Goal: Task Accomplishment & Management: Use online tool/utility

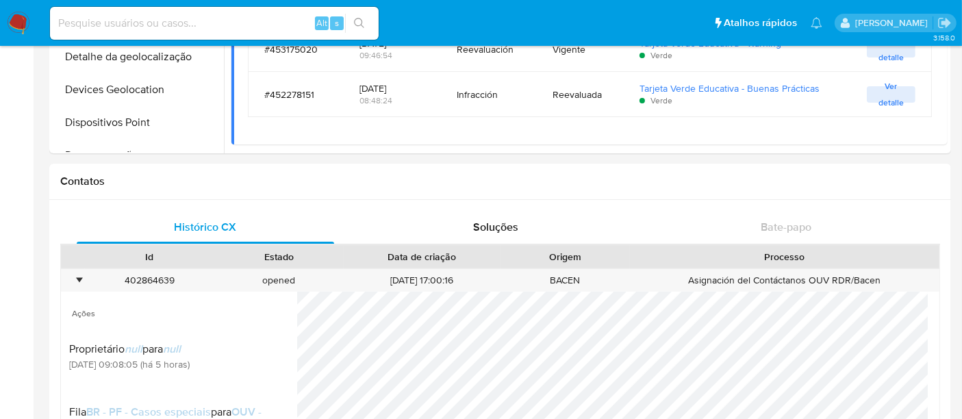
scroll to position [904, 0]
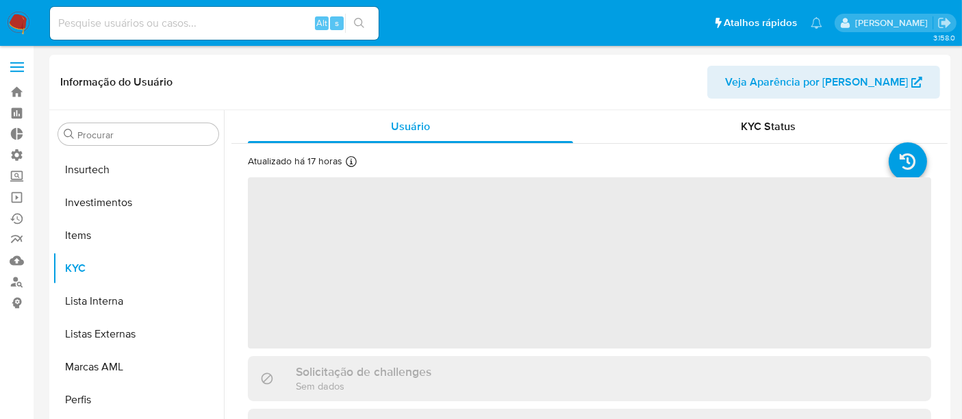
scroll to position [644, 0]
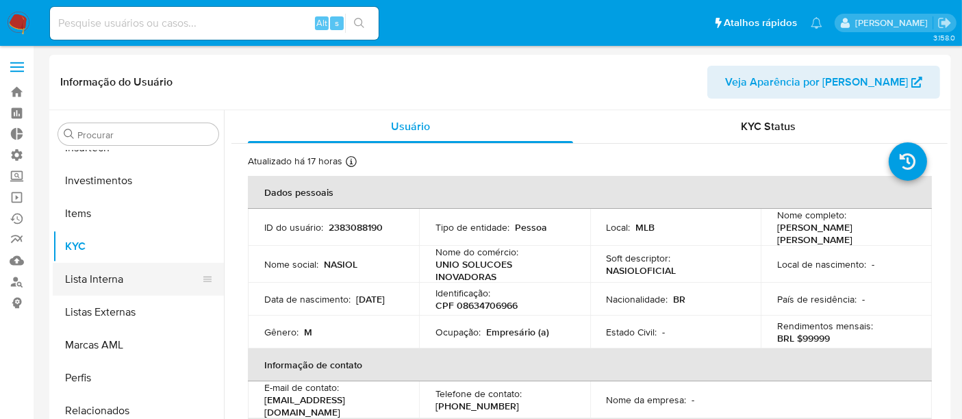
select select "10"
click at [16, 192] on link "Operações em massa" at bounding box center [81, 197] width 163 height 21
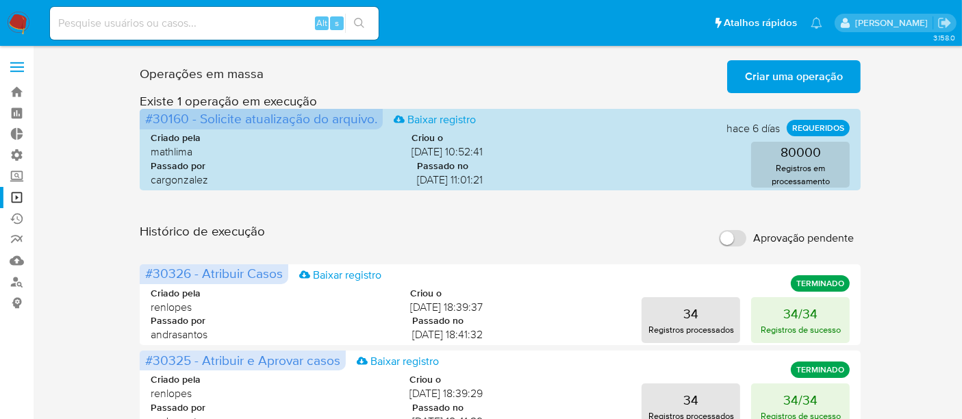
click at [792, 76] on span "Criar uma operação" at bounding box center [794, 77] width 98 height 30
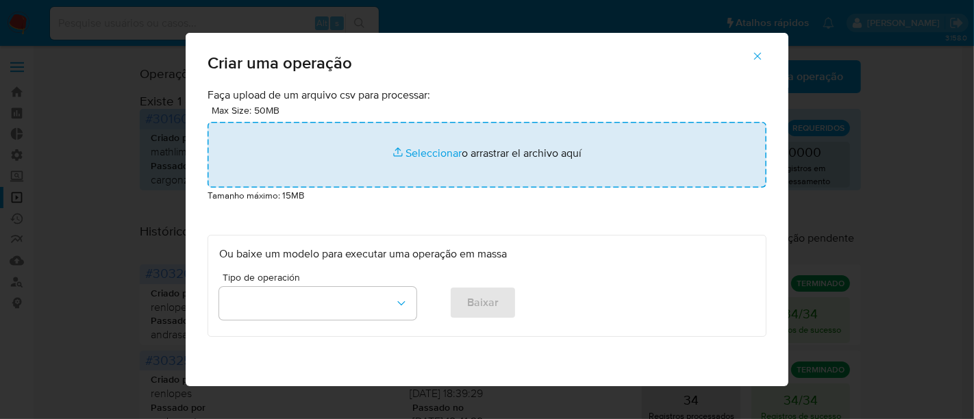
click at [434, 153] on input "file" at bounding box center [486, 155] width 559 height 66
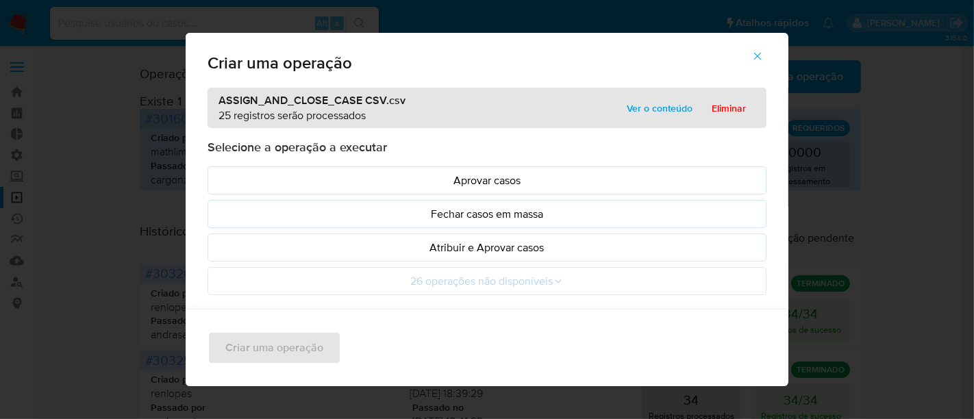
click at [665, 110] on span "Ver o conteúdo" at bounding box center [659, 108] width 66 height 19
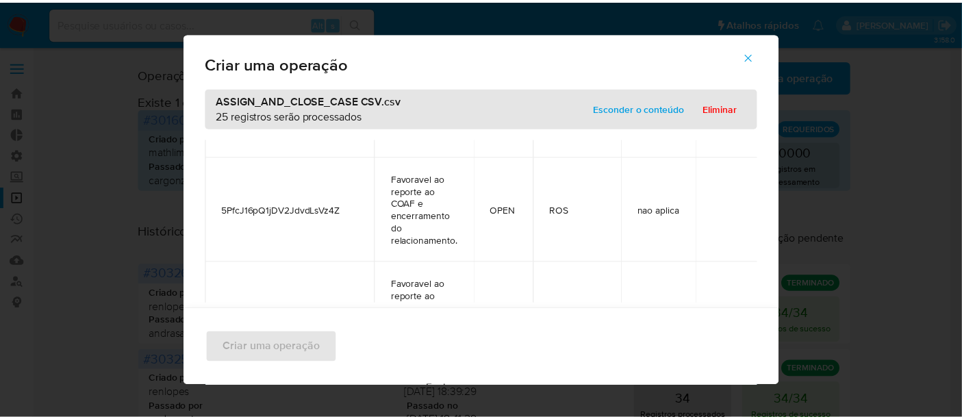
scroll to position [2958, 0]
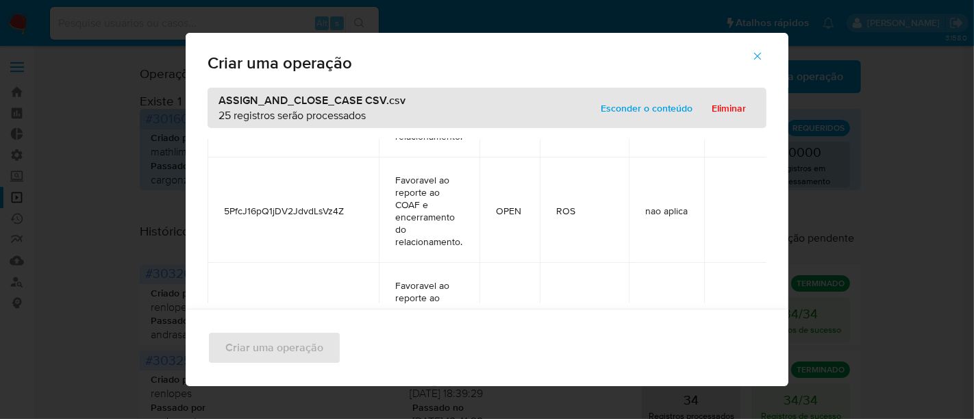
click at [642, 101] on span "Esconder o conteúdo" at bounding box center [646, 108] width 92 height 19
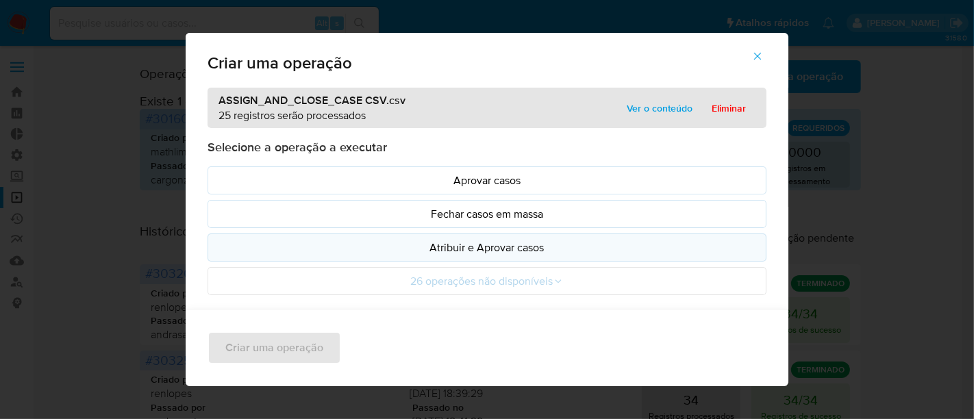
click at [469, 249] on p "Atribuir e Aprovar casos" at bounding box center [486, 248] width 535 height 16
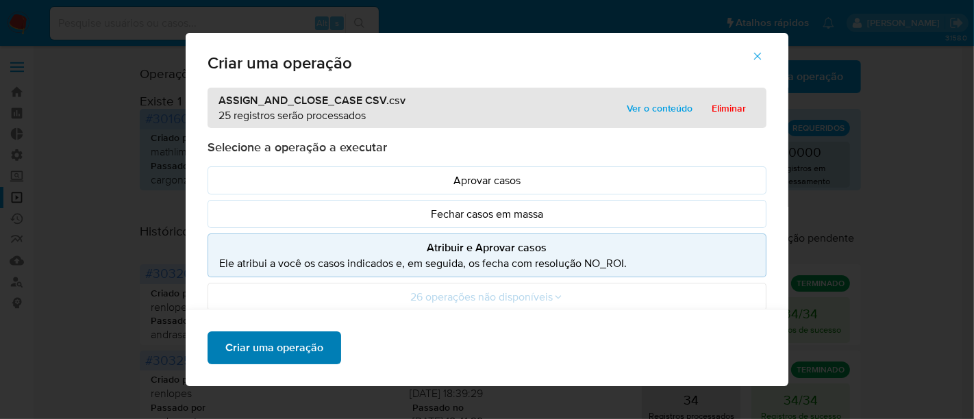
click at [293, 347] on span "Criar uma operação" at bounding box center [274, 348] width 98 height 30
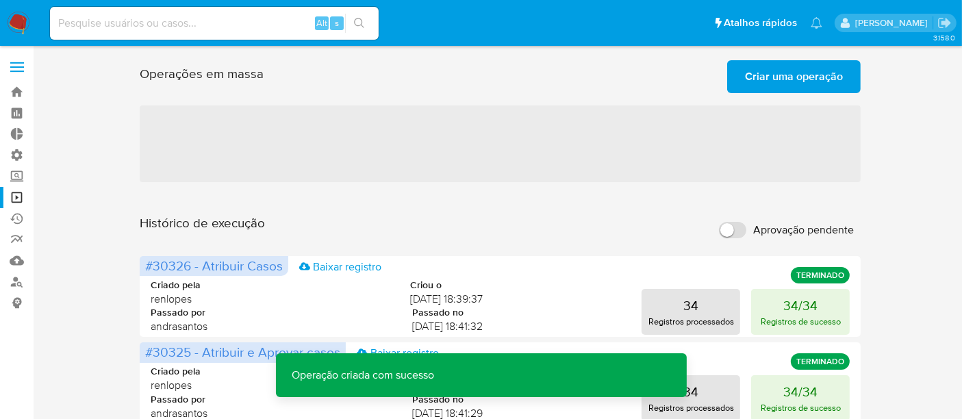
click at [810, 79] on span "Criar uma operação" at bounding box center [794, 77] width 98 height 30
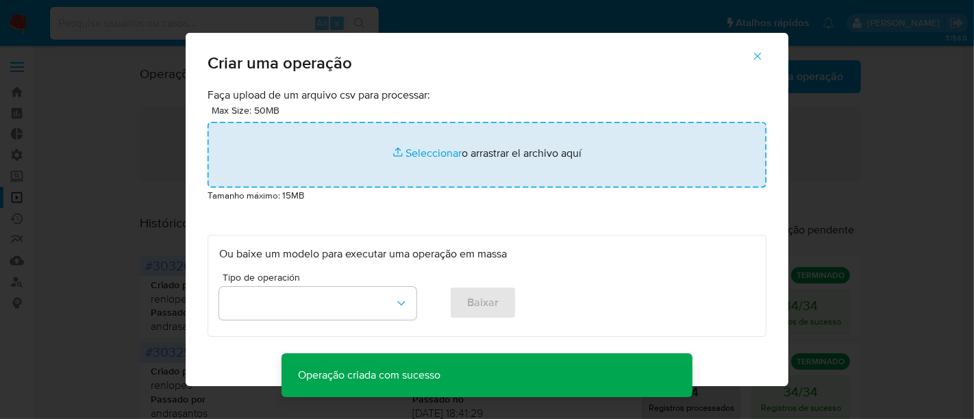
click at [427, 153] on input "file" at bounding box center [486, 155] width 559 height 66
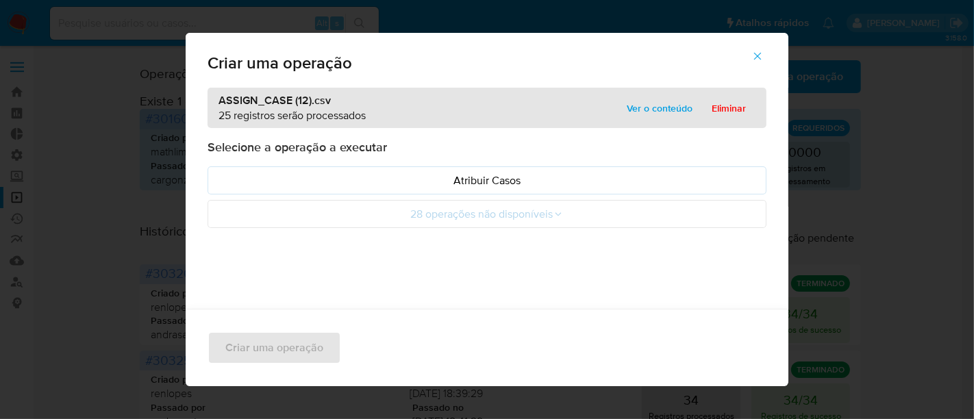
click at [674, 113] on span "Ver o conteúdo" at bounding box center [659, 108] width 66 height 19
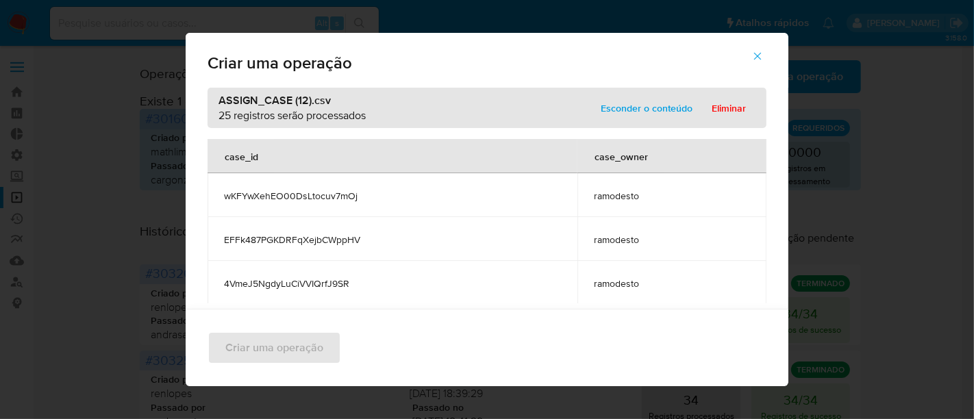
click at [674, 113] on span "Esconder o conteúdo" at bounding box center [646, 108] width 92 height 19
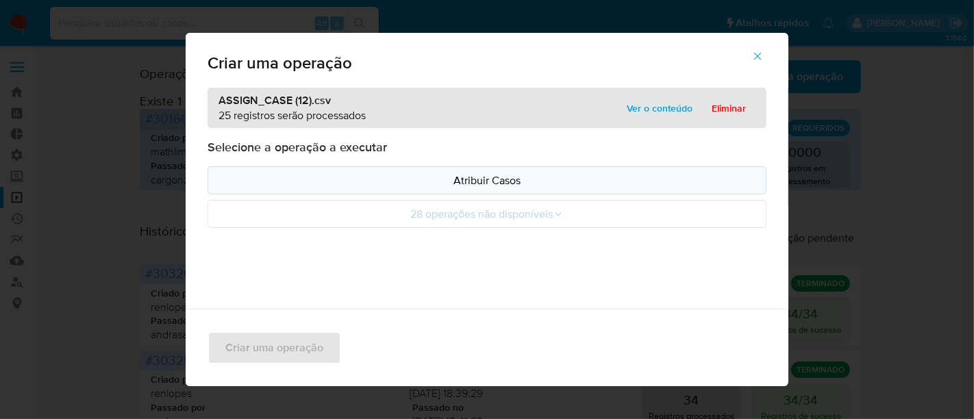
click at [505, 180] on p "Atribuir Casos" at bounding box center [486, 181] width 535 height 16
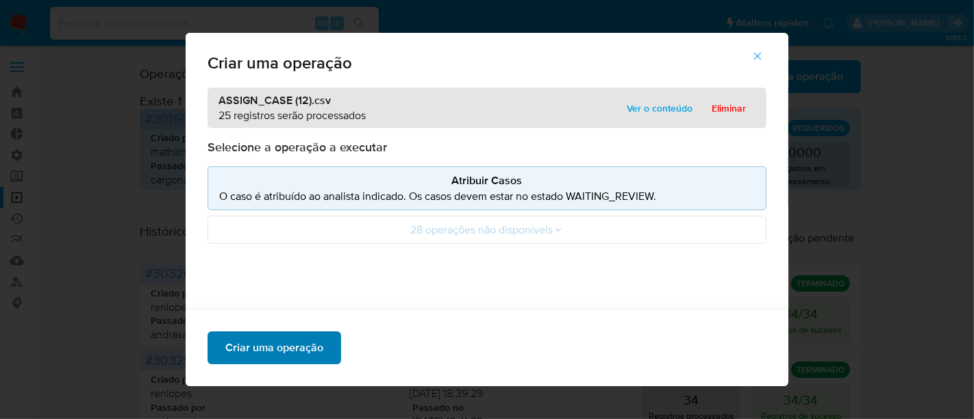
click at [309, 346] on span "Criar uma operação" at bounding box center [274, 348] width 98 height 30
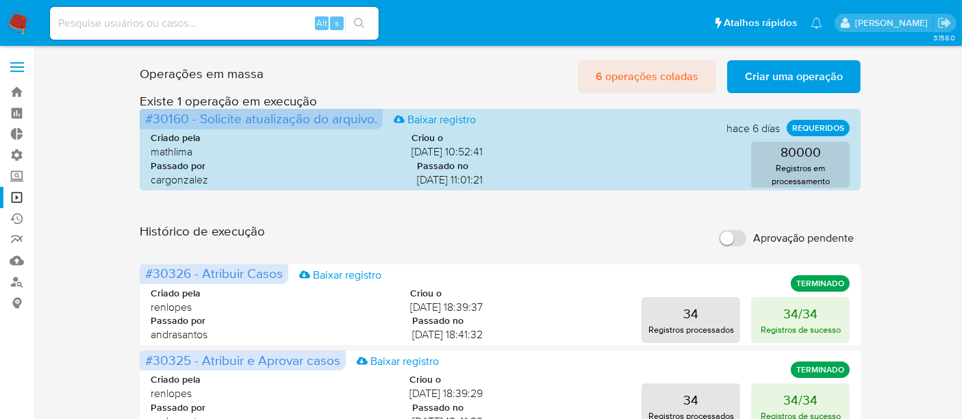
click at [680, 73] on span "6 operações coladas" at bounding box center [647, 77] width 103 height 30
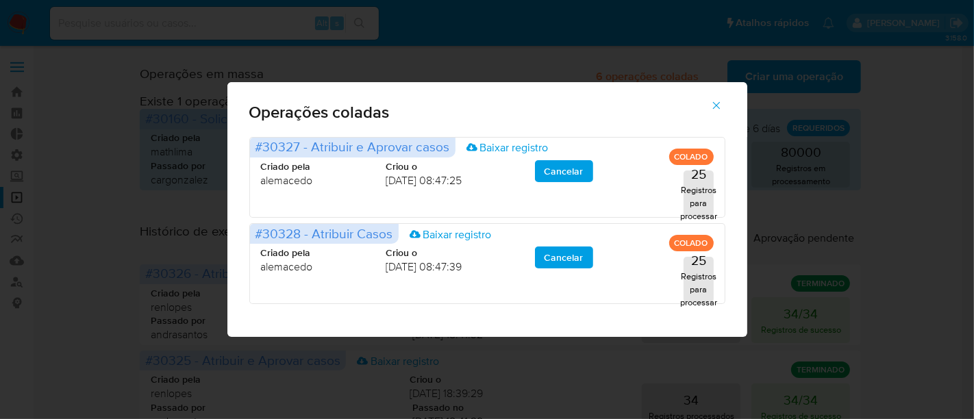
click at [724, 101] on button "button" at bounding box center [716, 105] width 48 height 33
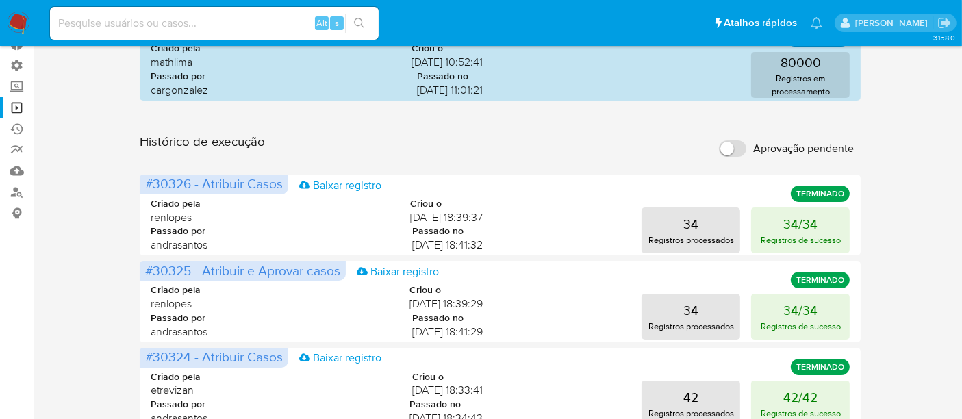
scroll to position [76, 0]
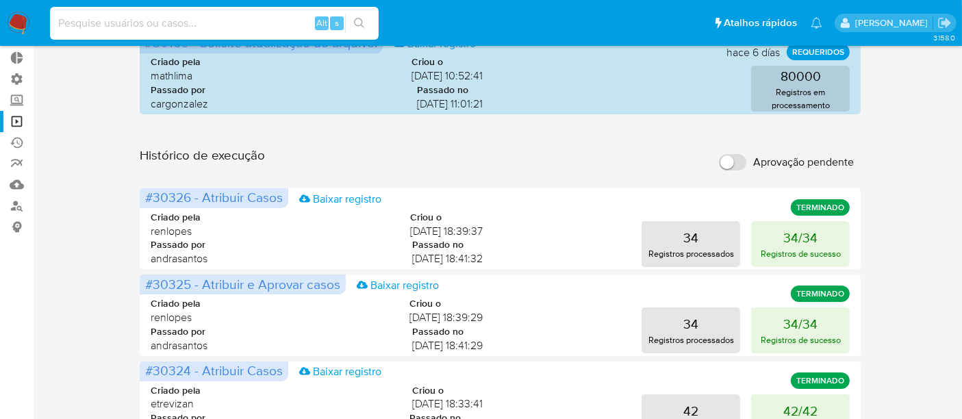
click at [140, 18] on input at bounding box center [214, 23] width 329 height 18
paste input "GzrBcbYOC7LcR02rwBbsJXfe"
click at [56, 23] on input "GzrBcbYOC7LcR02rwBbsJXfe" at bounding box center [214, 23] width 329 height 18
type input "GzrBcbYOC7LcR02rwBbsJXfe"
click at [368, 21] on button "search-icon" at bounding box center [359, 23] width 28 height 19
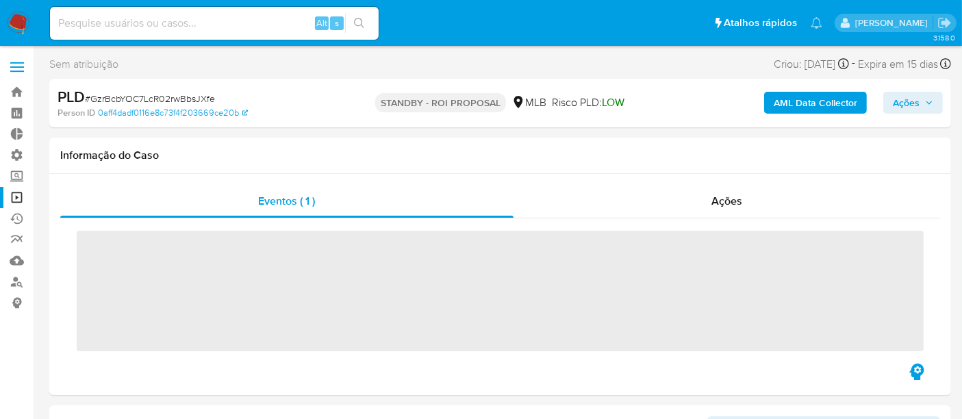
scroll to position [644, 0]
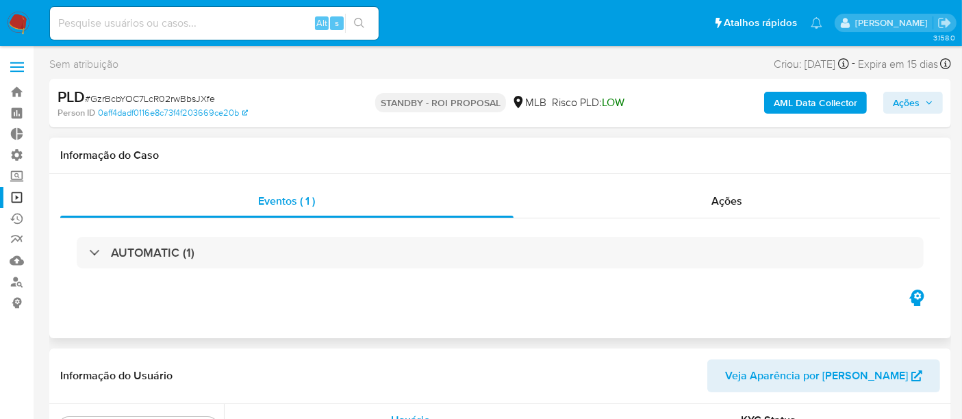
select select "10"
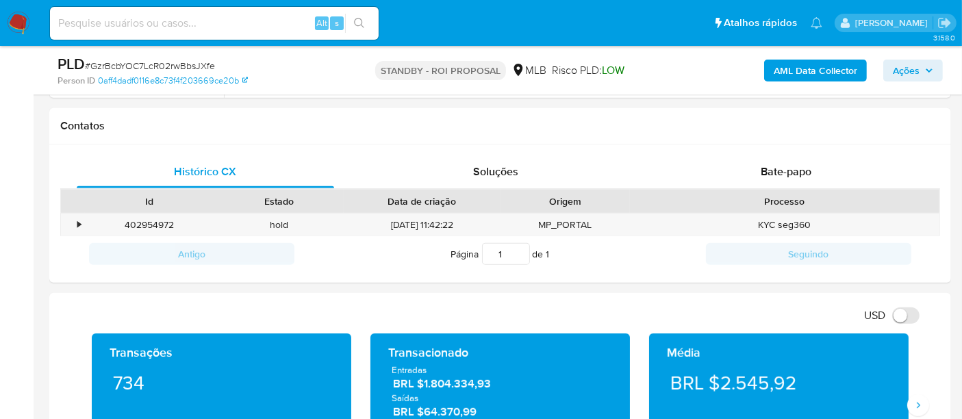
scroll to position [608, 0]
click at [800, 172] on span "Bate-papo" at bounding box center [786, 172] width 51 height 16
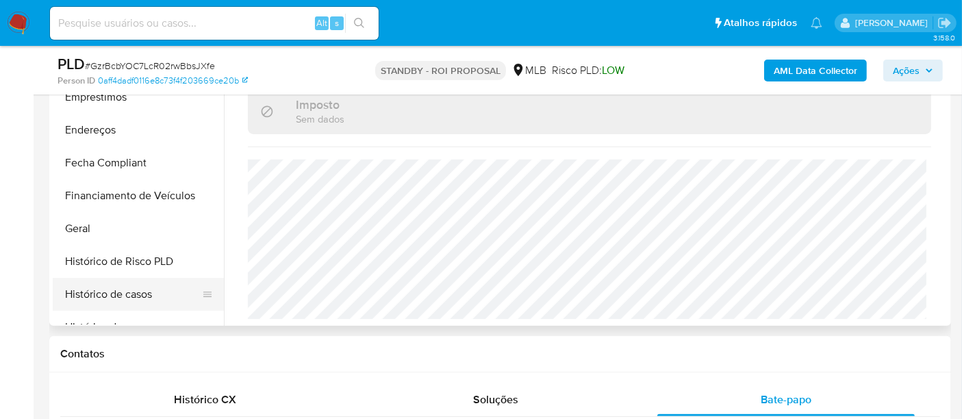
scroll to position [188, 0]
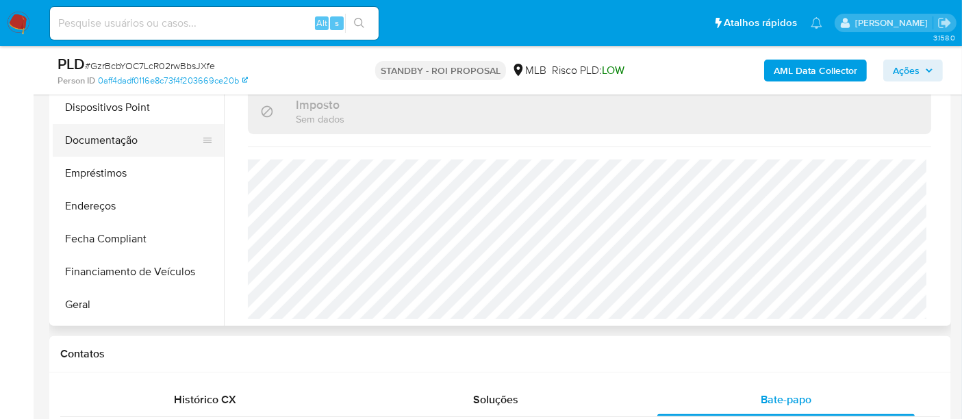
click at [110, 138] on button "Documentação" at bounding box center [133, 140] width 160 height 33
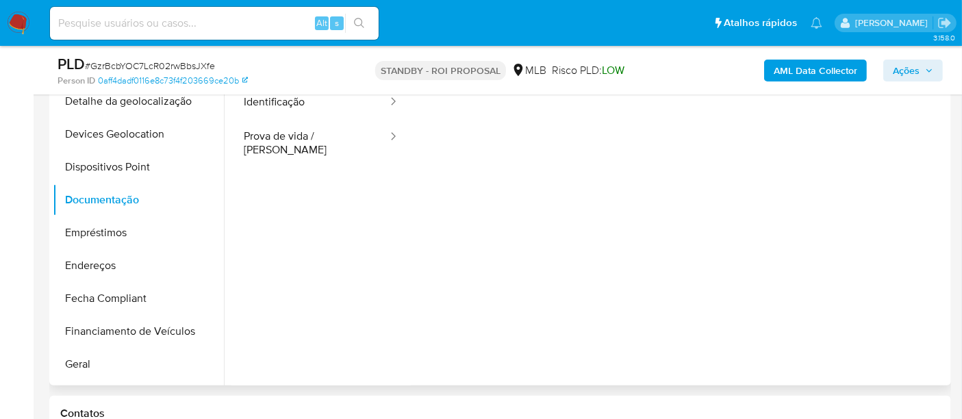
scroll to position [228, 0]
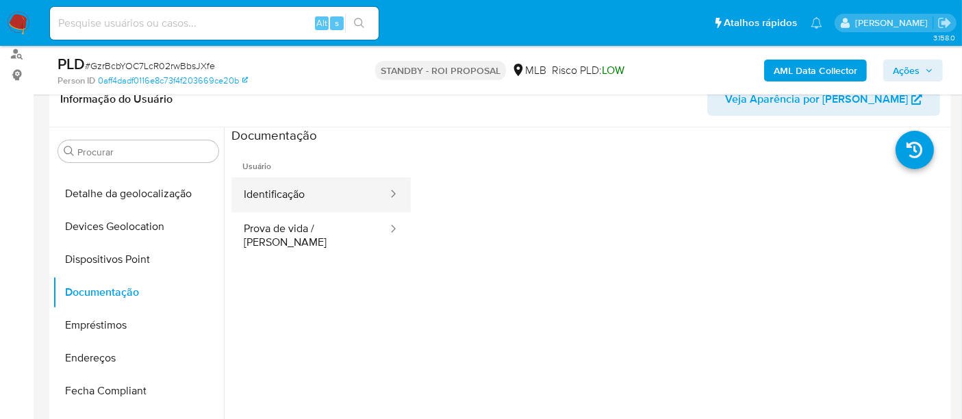
click at [321, 196] on button "Identificação" at bounding box center [309, 194] width 157 height 35
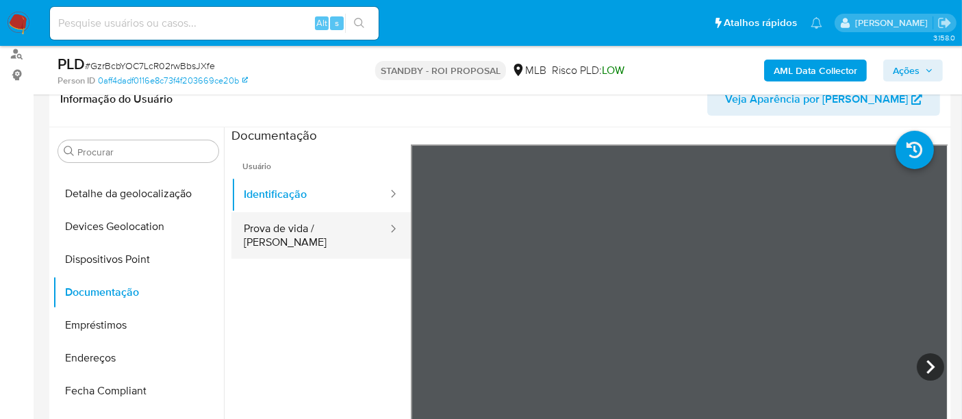
click at [316, 231] on button "Prova de vida / Selfie" at bounding box center [309, 235] width 157 height 47
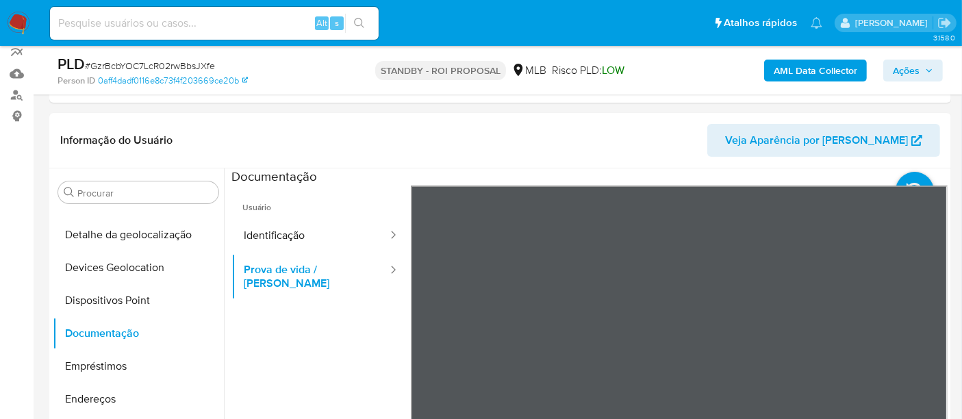
scroll to position [152, 0]
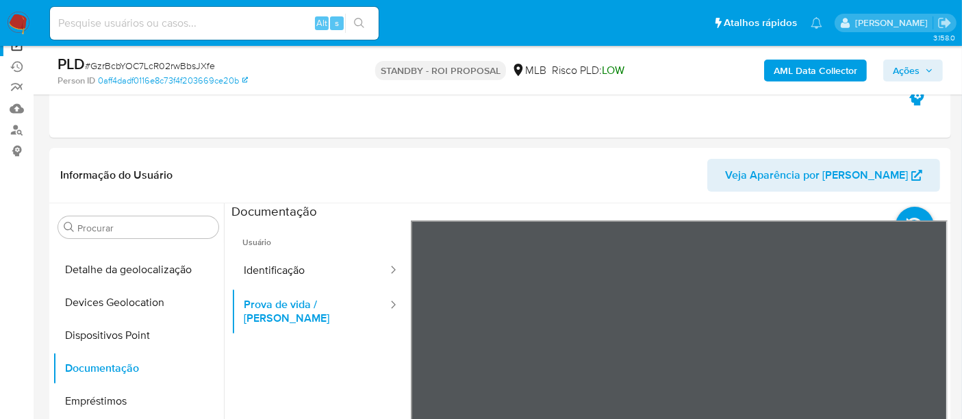
click at [116, 13] on div "Alt s" at bounding box center [214, 23] width 329 height 33
click at [113, 26] on input at bounding box center [214, 23] width 329 height 18
paste input "720339567"
type input "720339567"
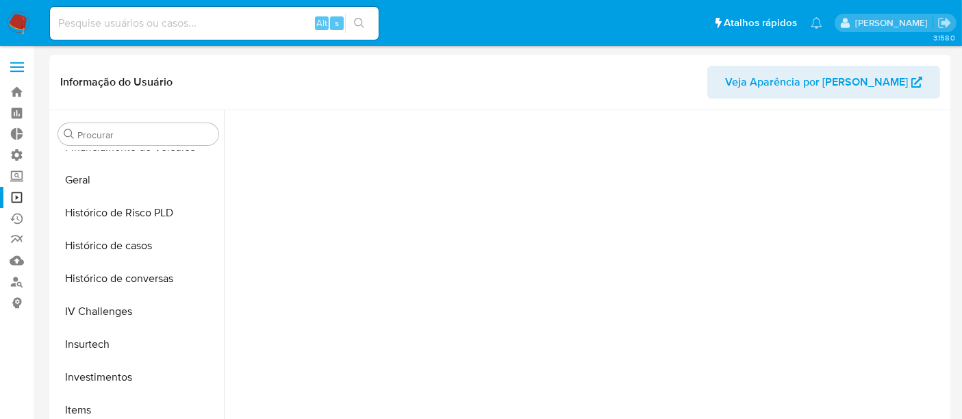
scroll to position [644, 0]
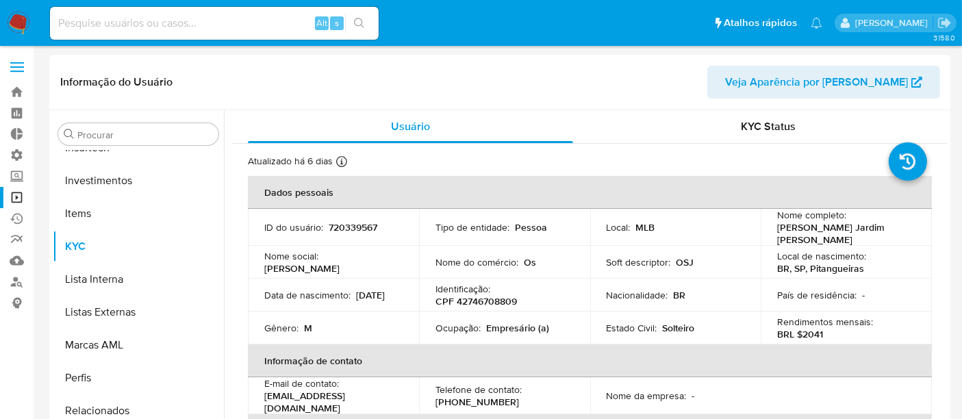
select select "10"
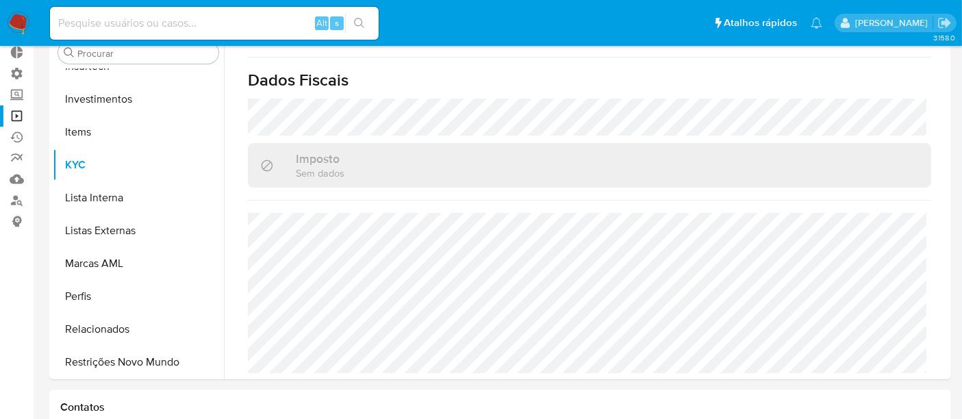
scroll to position [107, 0]
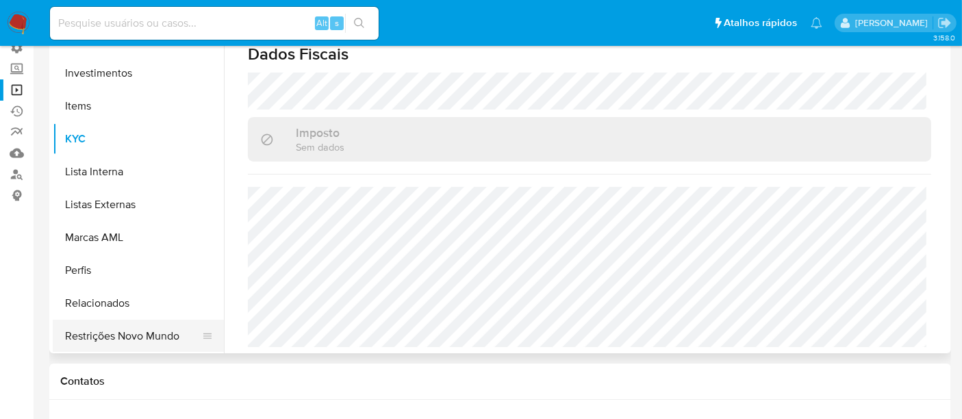
click at [156, 340] on button "Restrições Novo Mundo" at bounding box center [133, 336] width 160 height 33
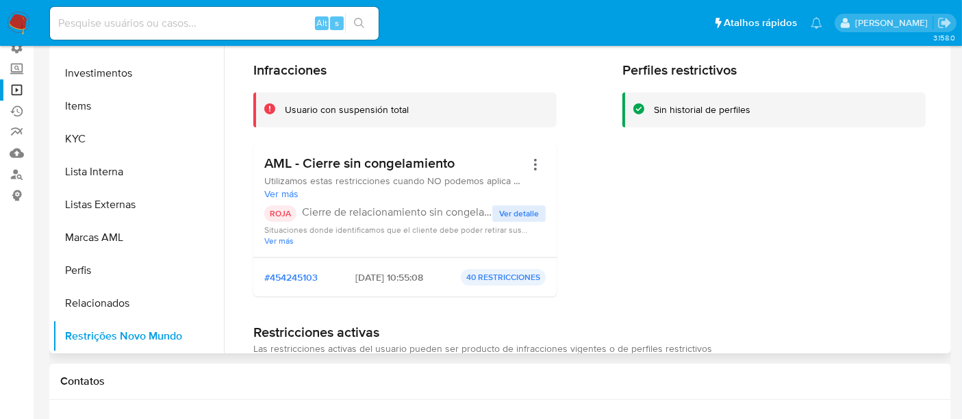
scroll to position [31, 0]
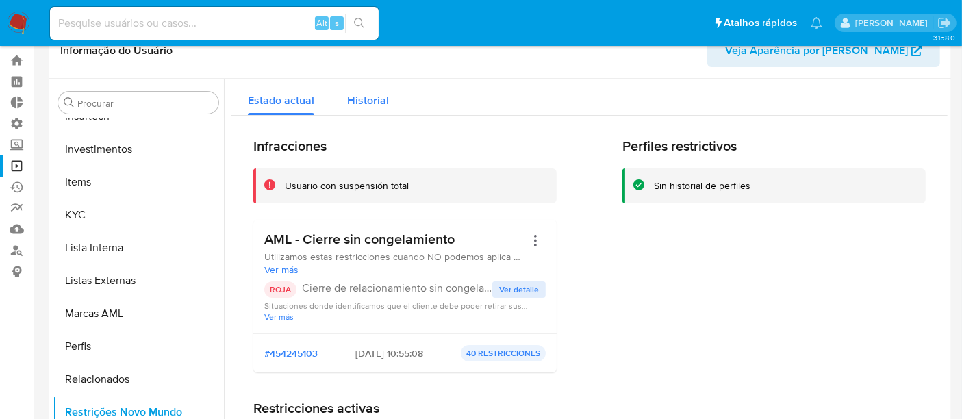
click at [356, 102] on span "Historial" at bounding box center [368, 100] width 42 height 16
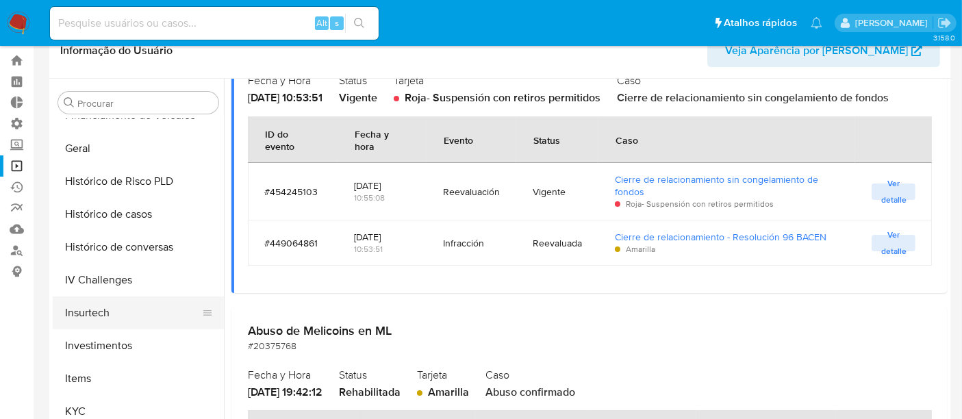
scroll to position [416, 0]
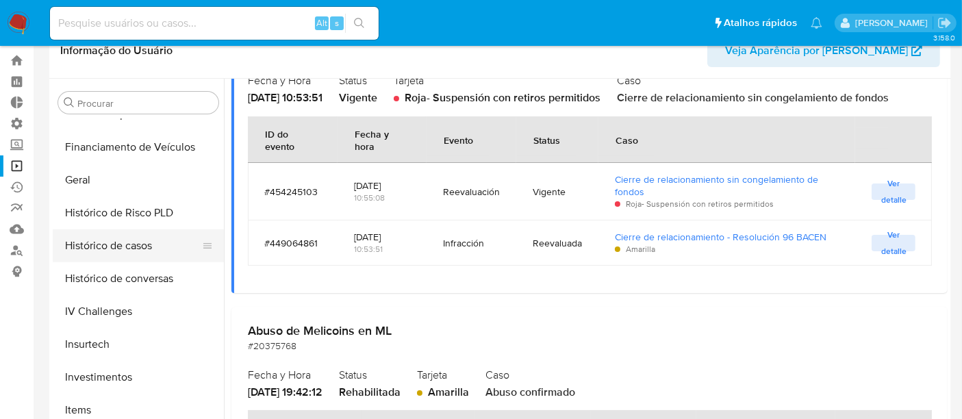
click at [118, 246] on button "Histórico de casos" at bounding box center [133, 245] width 160 height 33
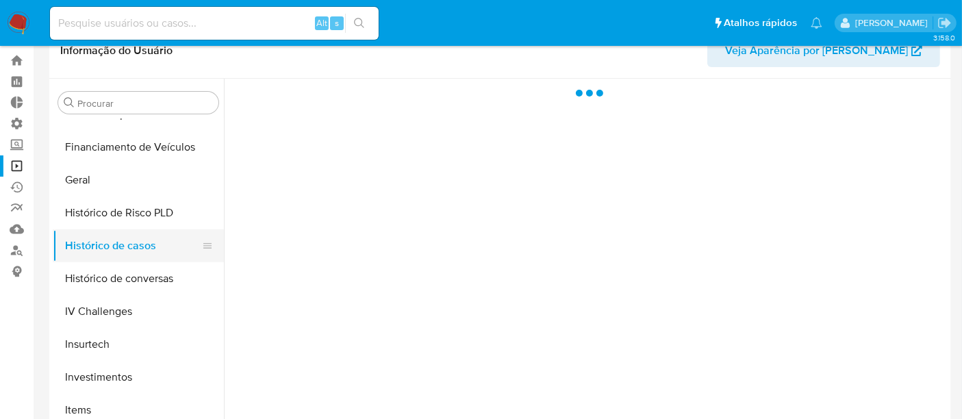
scroll to position [0, 0]
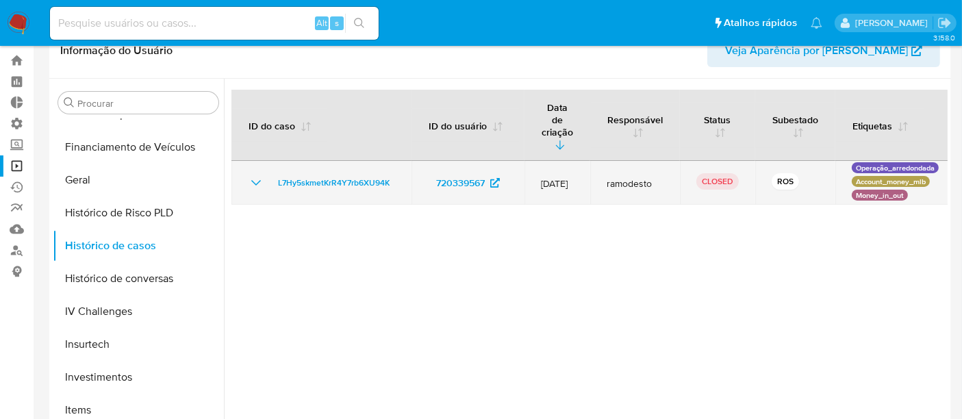
click at [253, 175] on icon "Mostrar/Ocultar" at bounding box center [256, 183] width 16 height 16
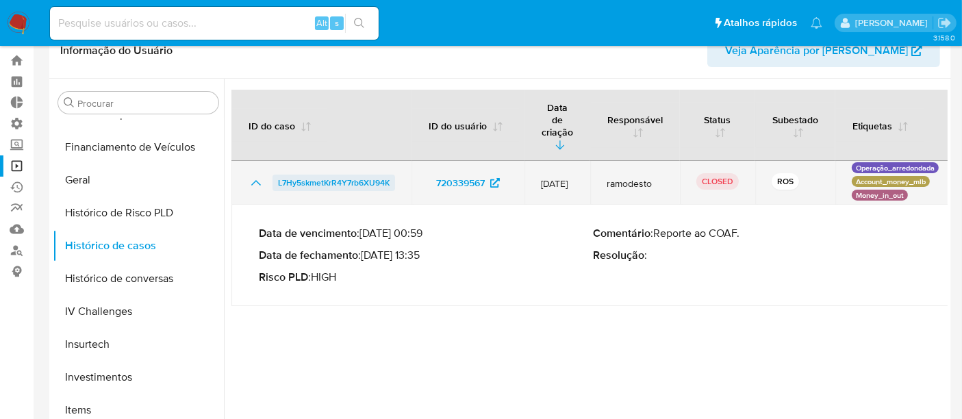
click at [345, 175] on span "L7Hy5skmetKrR4Y7rb6XU94K" at bounding box center [334, 183] width 112 height 16
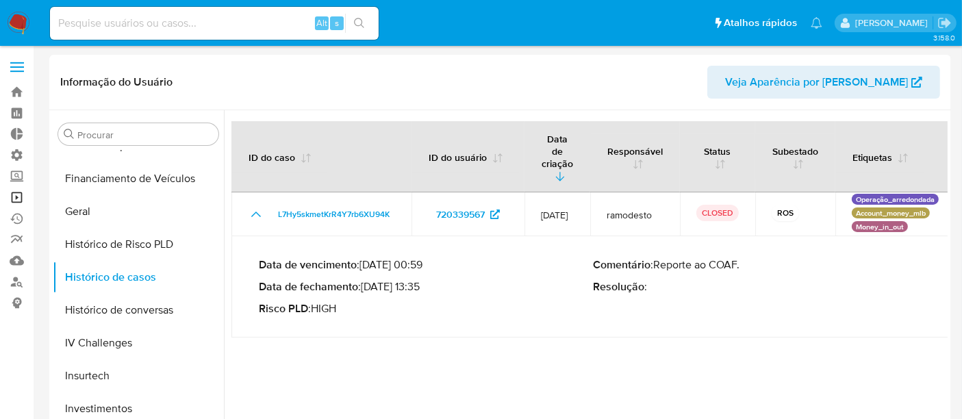
click at [19, 192] on link "Operações em massa" at bounding box center [81, 197] width 163 height 21
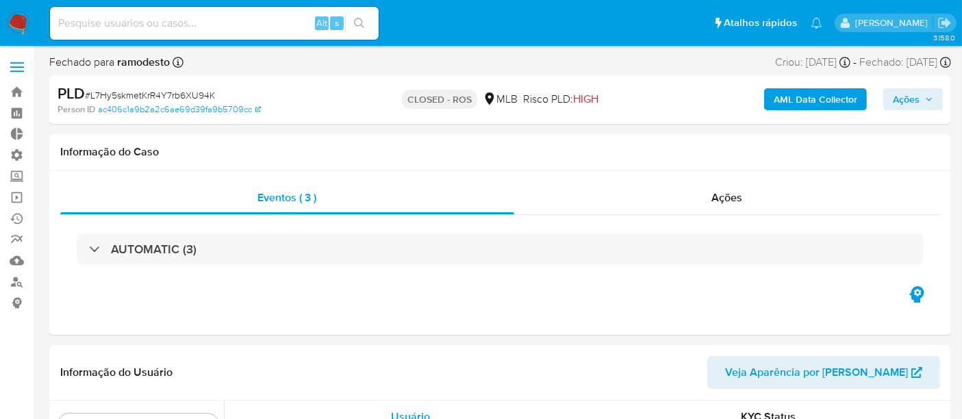
scroll to position [644, 0]
select select "10"
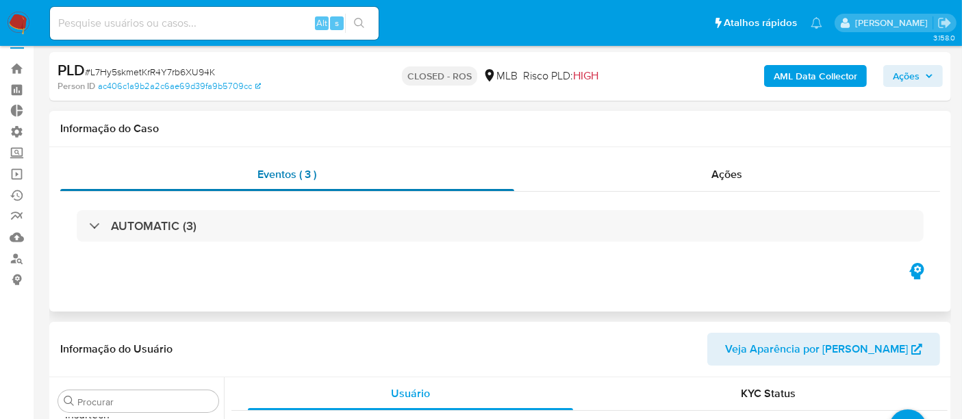
scroll to position [0, 0]
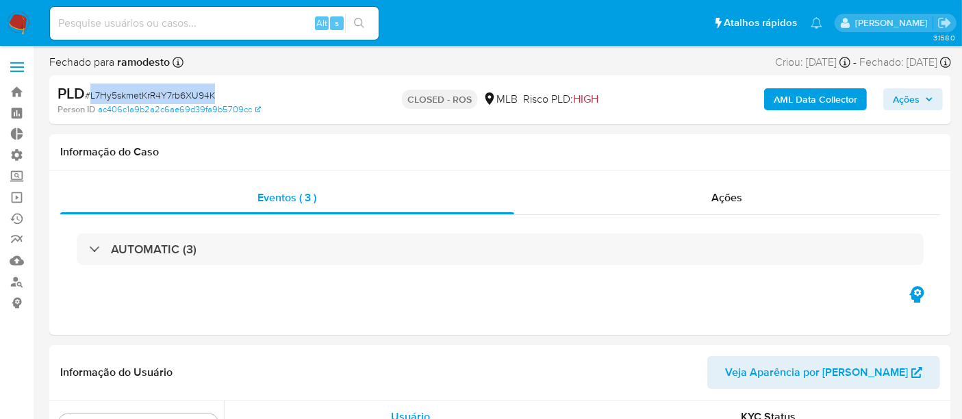
drag, startPoint x: 90, startPoint y: 90, endPoint x: 242, endPoint y: 92, distance: 151.3
click at [242, 92] on div "PLD # L7Hy5skmetKrR4Y7rb6XU94K" at bounding box center [203, 94] width 290 height 21
copy span "L7Hy5skmetKrR4Y7rb6XU94K"
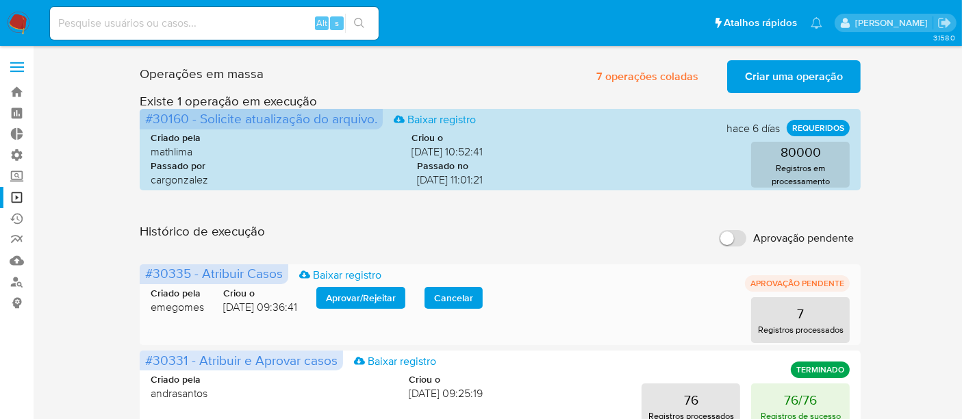
click at [459, 301] on span "Cancelar" at bounding box center [453, 297] width 39 height 19
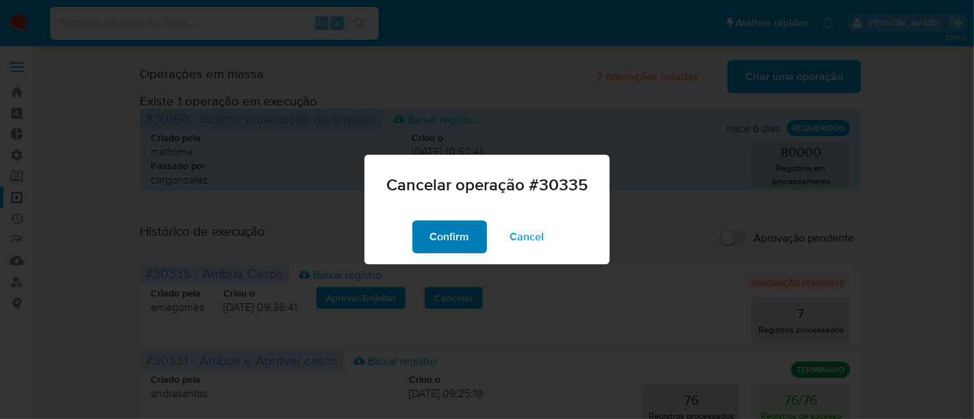
click at [439, 241] on span "Confirm" at bounding box center [449, 237] width 39 height 30
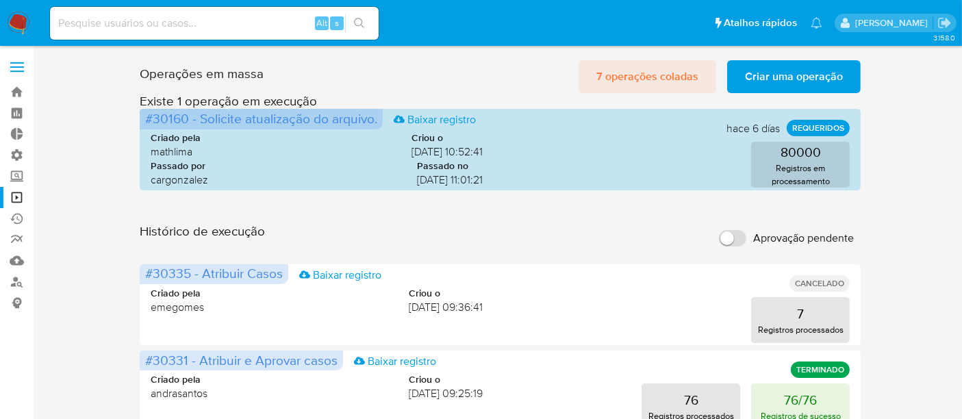
click at [659, 81] on span "7 operações coladas" at bounding box center [647, 77] width 102 height 30
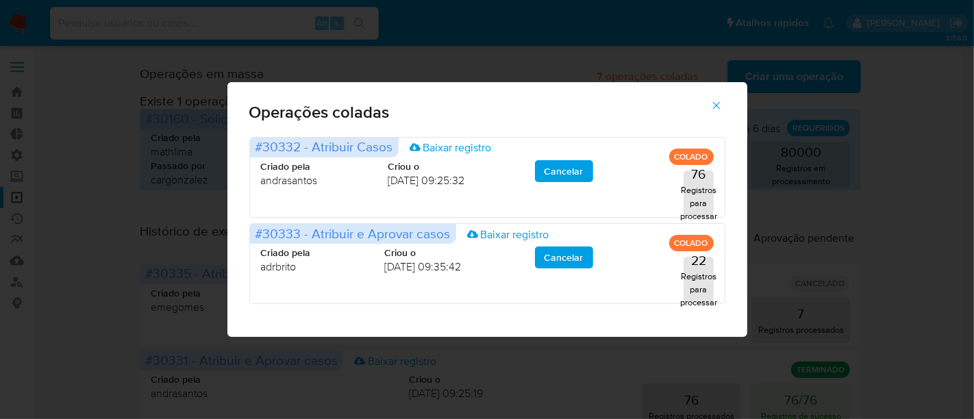
click at [720, 104] on icon "button" at bounding box center [716, 105] width 12 height 12
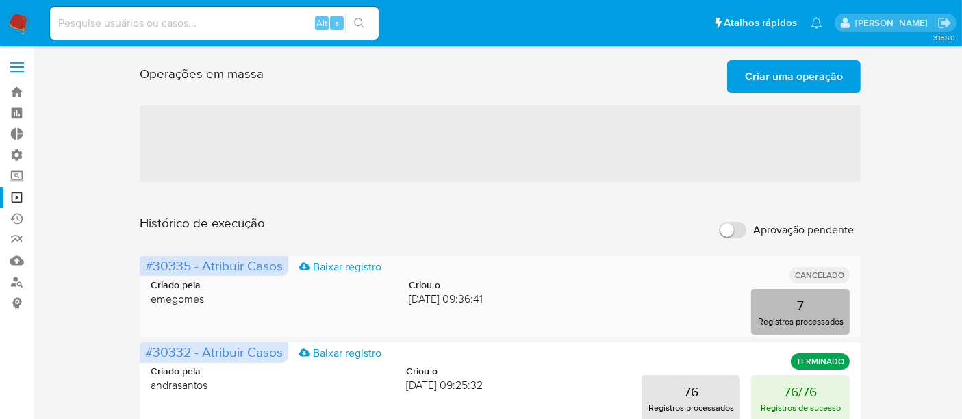
scroll to position [76, 0]
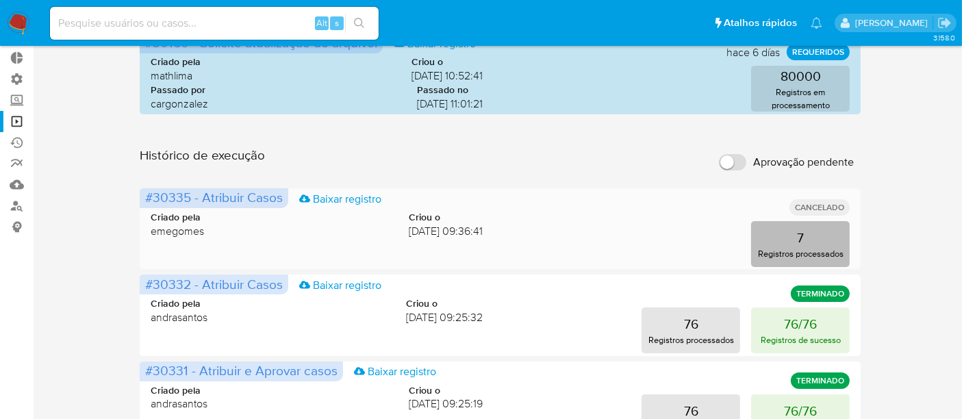
click at [829, 236] on button "7 Registros processados" at bounding box center [800, 244] width 99 height 46
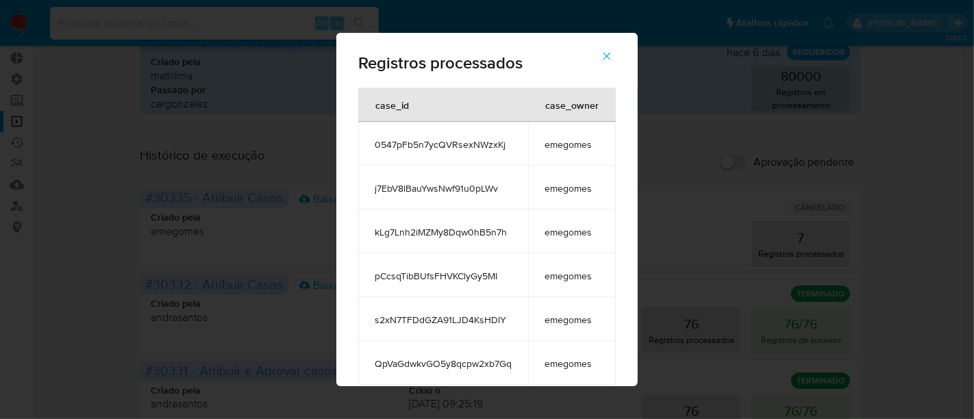
click at [613, 62] on span "button" at bounding box center [606, 56] width 12 height 30
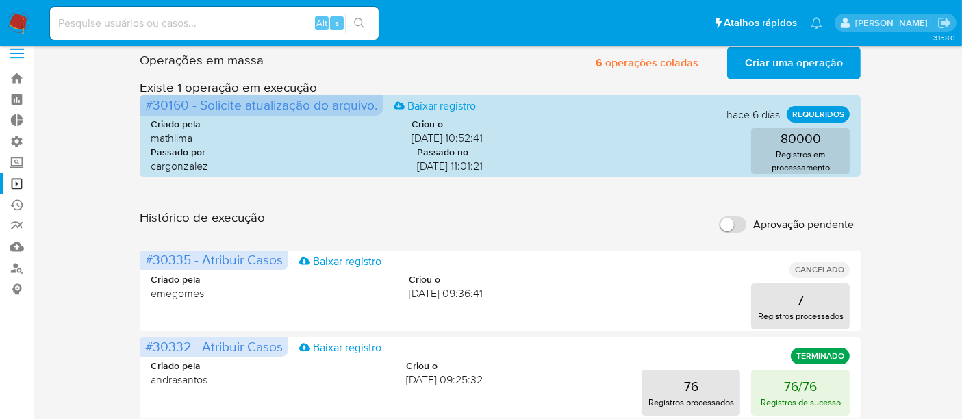
scroll to position [0, 0]
